Goal: Contribute content: Add original content to the website for others to see

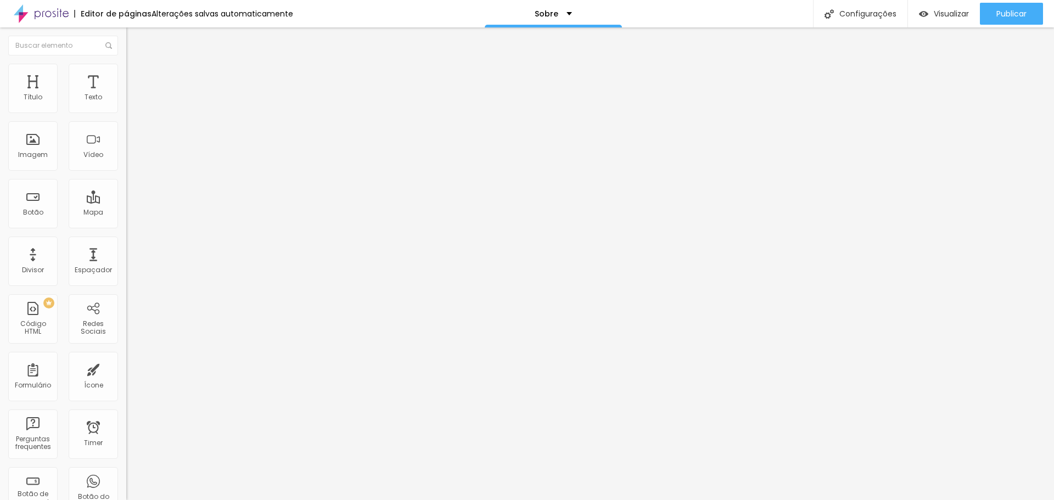
click at [126, 94] on span "Trocar imagem" at bounding box center [156, 89] width 60 height 9
click at [1003, 12] on span "Publicar" at bounding box center [1011, 13] width 30 height 9
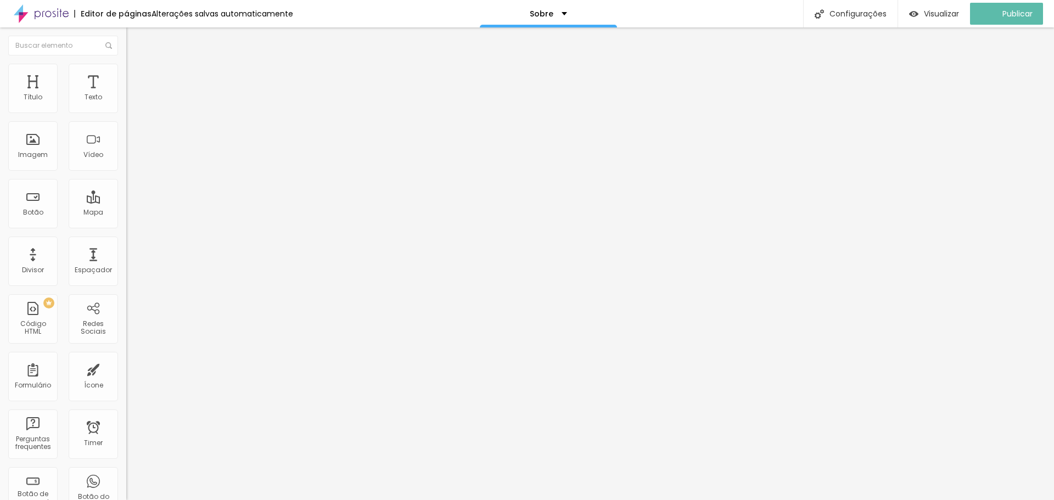
click at [134, 40] on img "button" at bounding box center [138, 40] width 9 height 9
click at [60, 15] on img at bounding box center [41, 13] width 55 height 27
drag, startPoint x: 88, startPoint y: 123, endPoint x: 0, endPoint y: 100, distance: 90.8
click at [126, 100] on div "Endereço Alboom Brasil Alinhamento 15 Zoom" at bounding box center [189, 196] width 126 height 220
type input "89201-000"
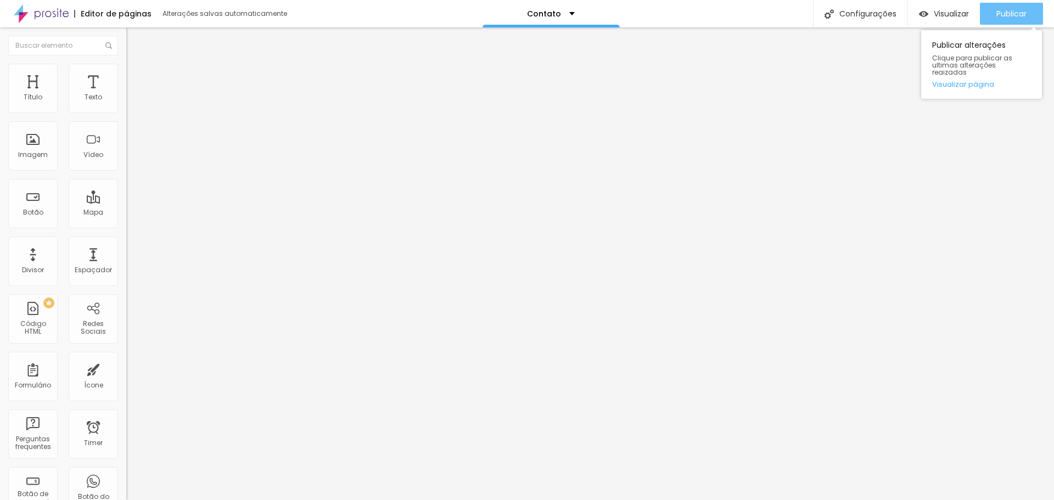
click at [1033, 14] on button "Publicar" at bounding box center [1011, 14] width 63 height 22
click at [999, 19] on div "Publicar" at bounding box center [1011, 14] width 30 height 22
click at [134, 39] on div "Editar Mapa" at bounding box center [165, 40] width 62 height 9
click at [42, 10] on img at bounding box center [41, 13] width 55 height 27
